Goal: Information Seeking & Learning: Learn about a topic

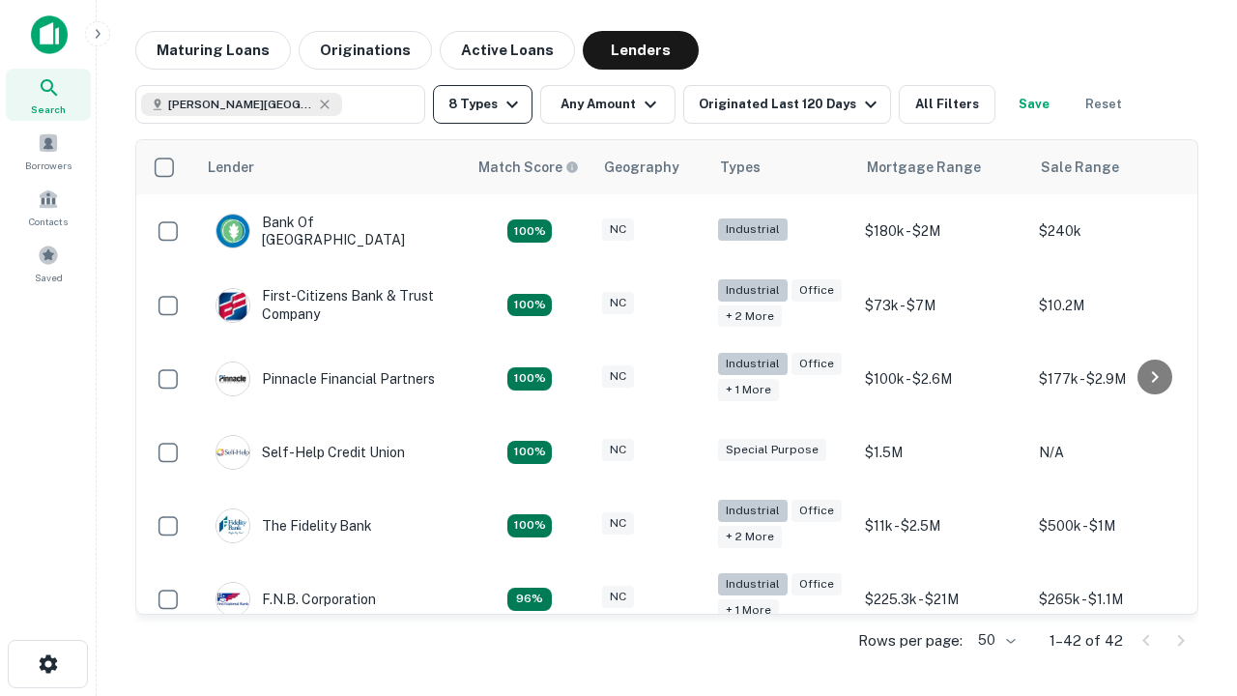
click at [482, 104] on button "8 Types" at bounding box center [483, 104] width 100 height 39
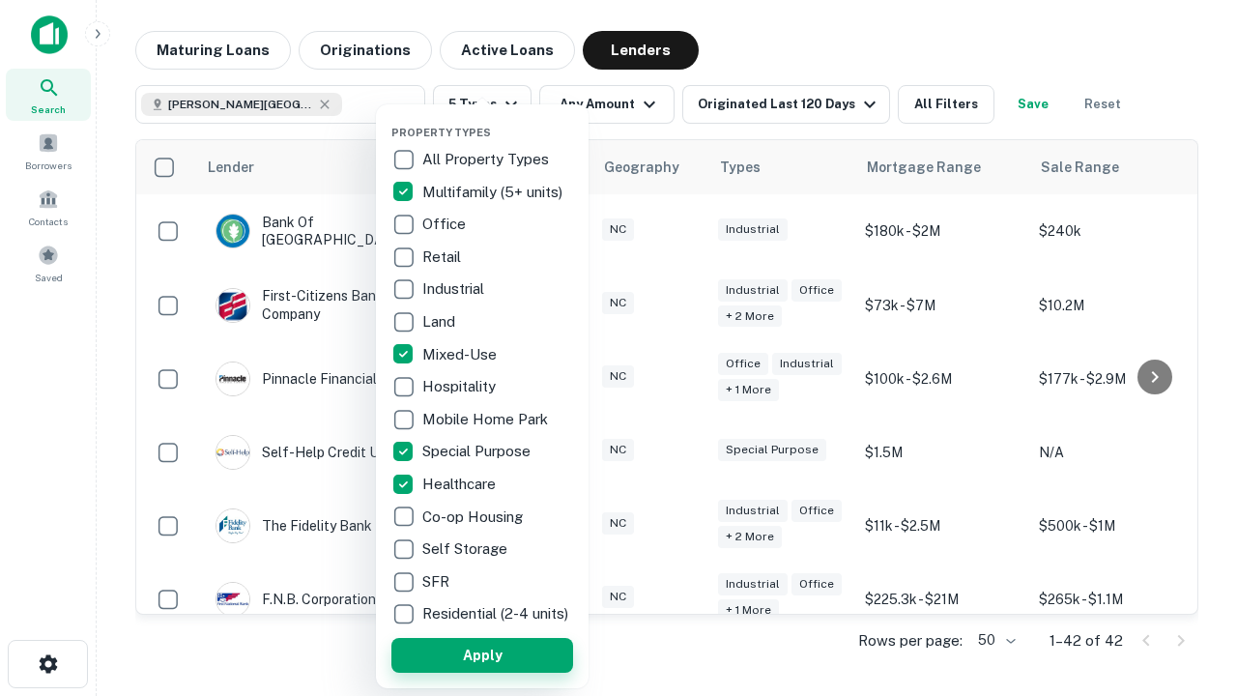
click at [482, 654] on button "Apply" at bounding box center [482, 655] width 182 height 35
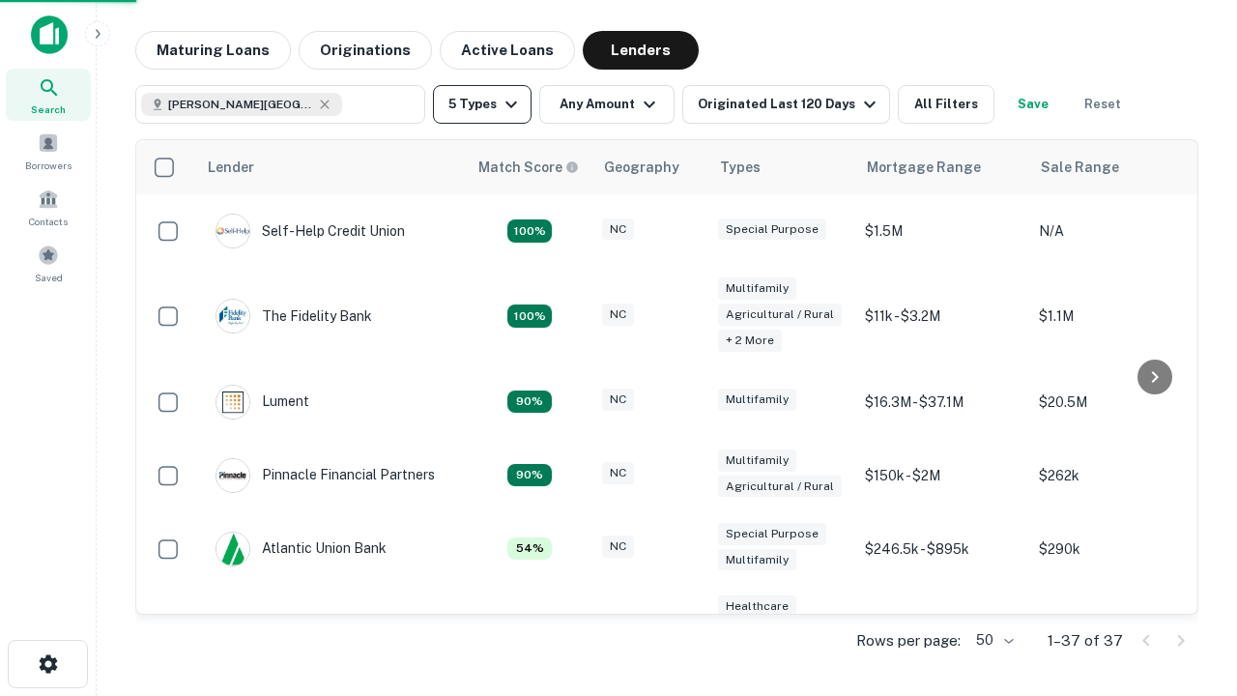
click at [482, 104] on button "5 Types" at bounding box center [482, 104] width 99 height 39
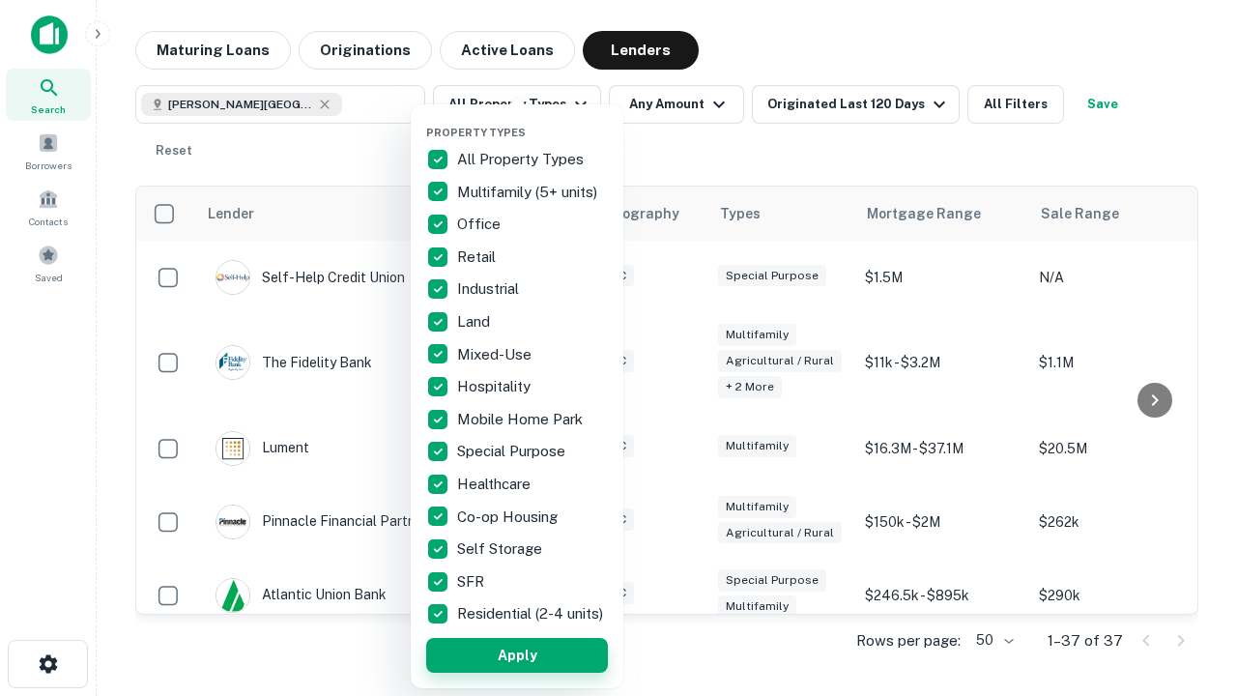
click at [517, 654] on button "Apply" at bounding box center [517, 655] width 182 height 35
